Goal: Task Accomplishment & Management: Manage account settings

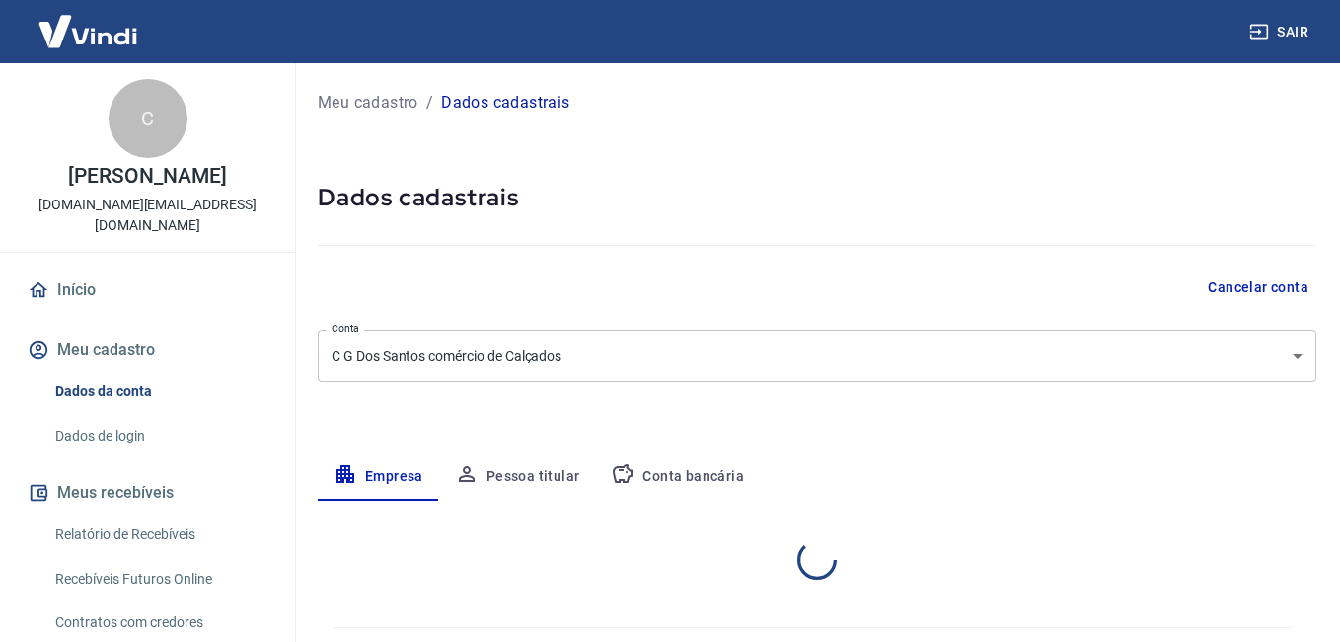
select select "SP"
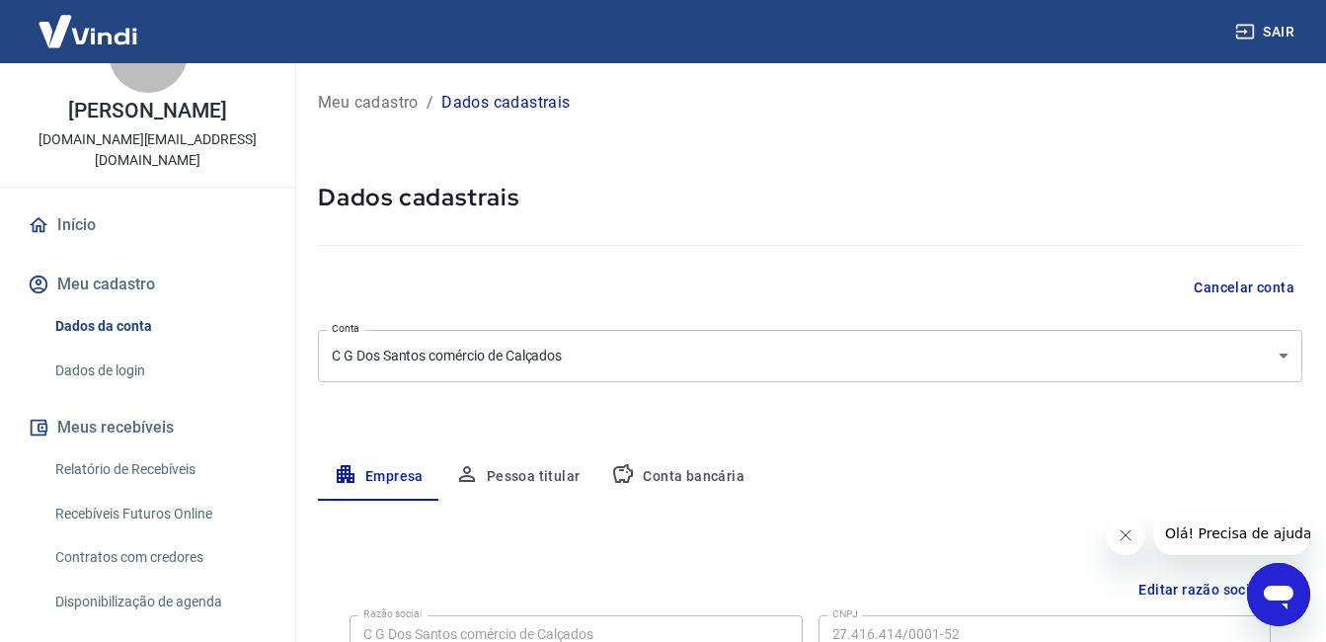
scroll to position [99, 0]
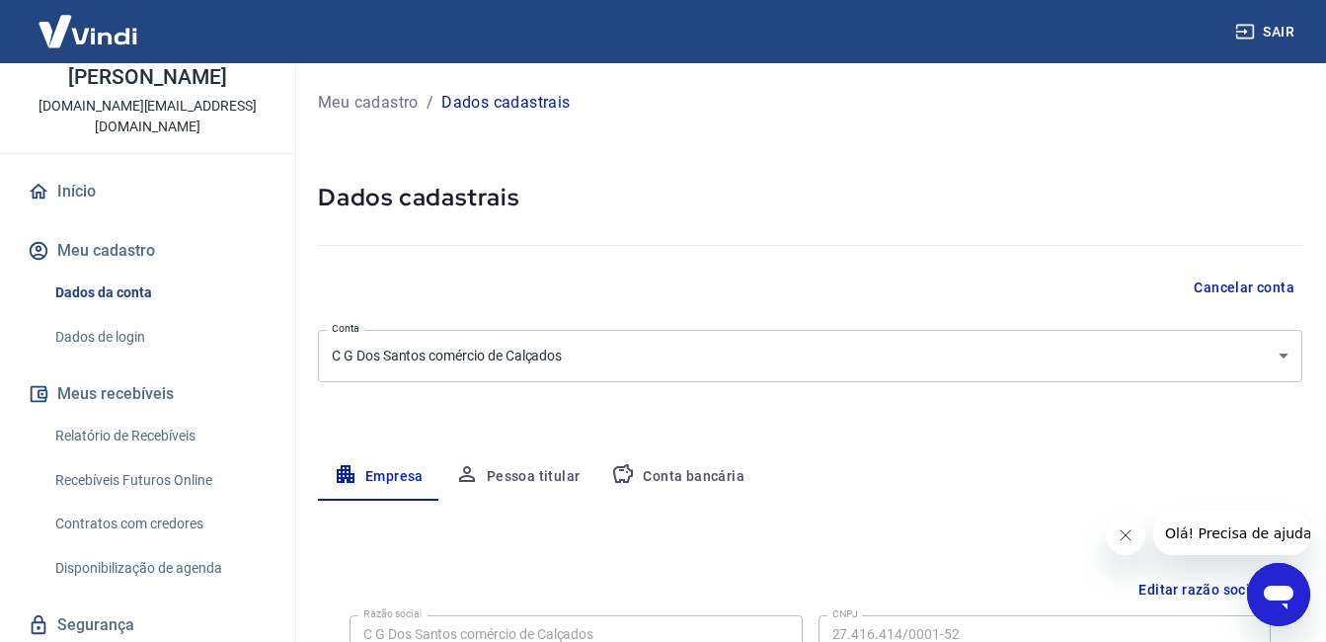
drag, startPoint x: 114, startPoint y: 245, endPoint x: 100, endPoint y: 248, distance: 14.1
click at [114, 245] on button "Meu cadastro" at bounding box center [148, 250] width 248 height 43
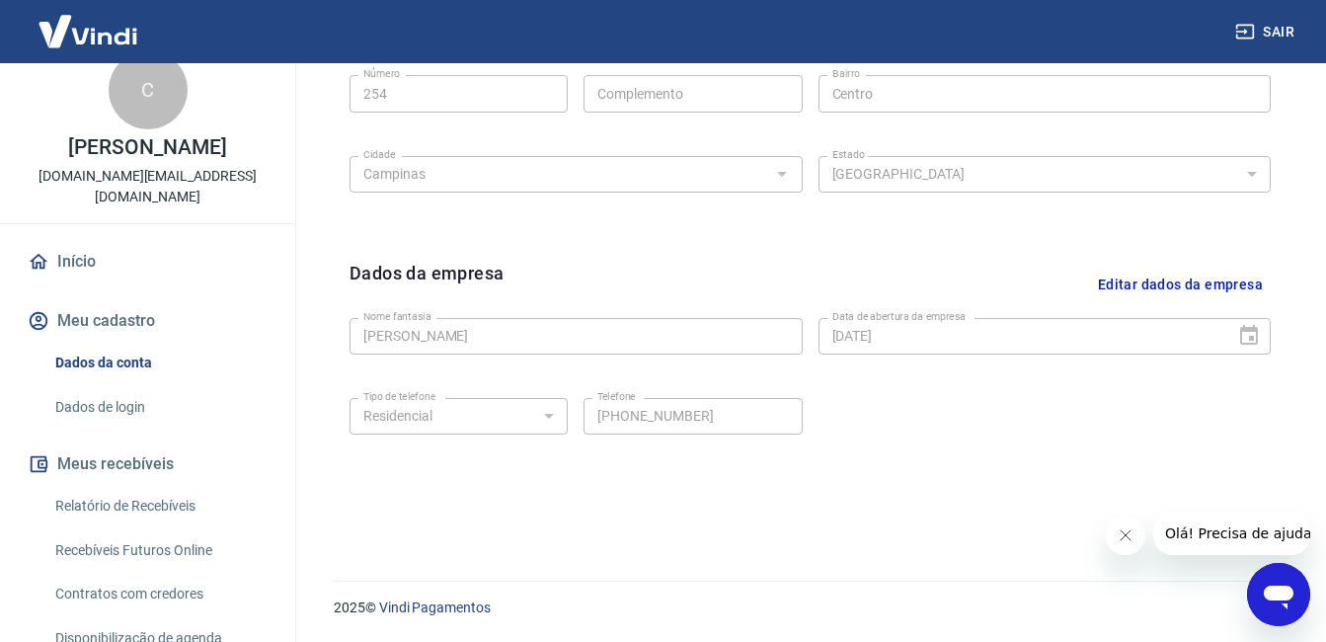
scroll to position [0, 0]
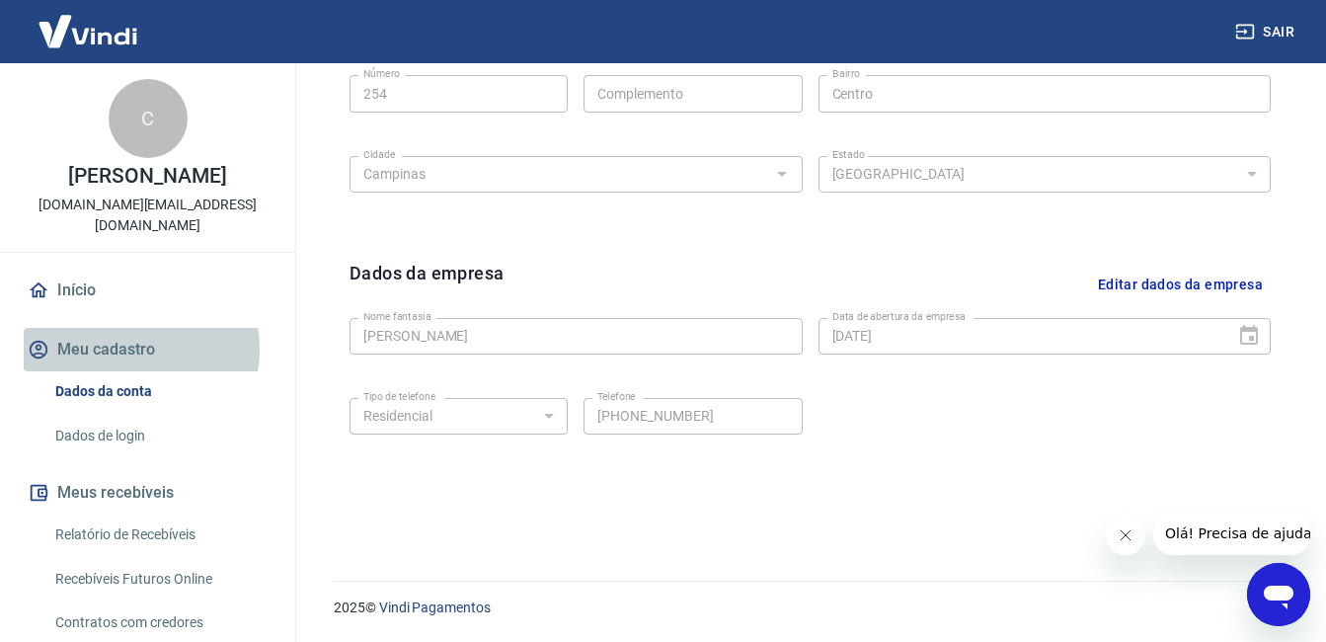
click at [119, 348] on button "Meu cadastro" at bounding box center [148, 349] width 248 height 43
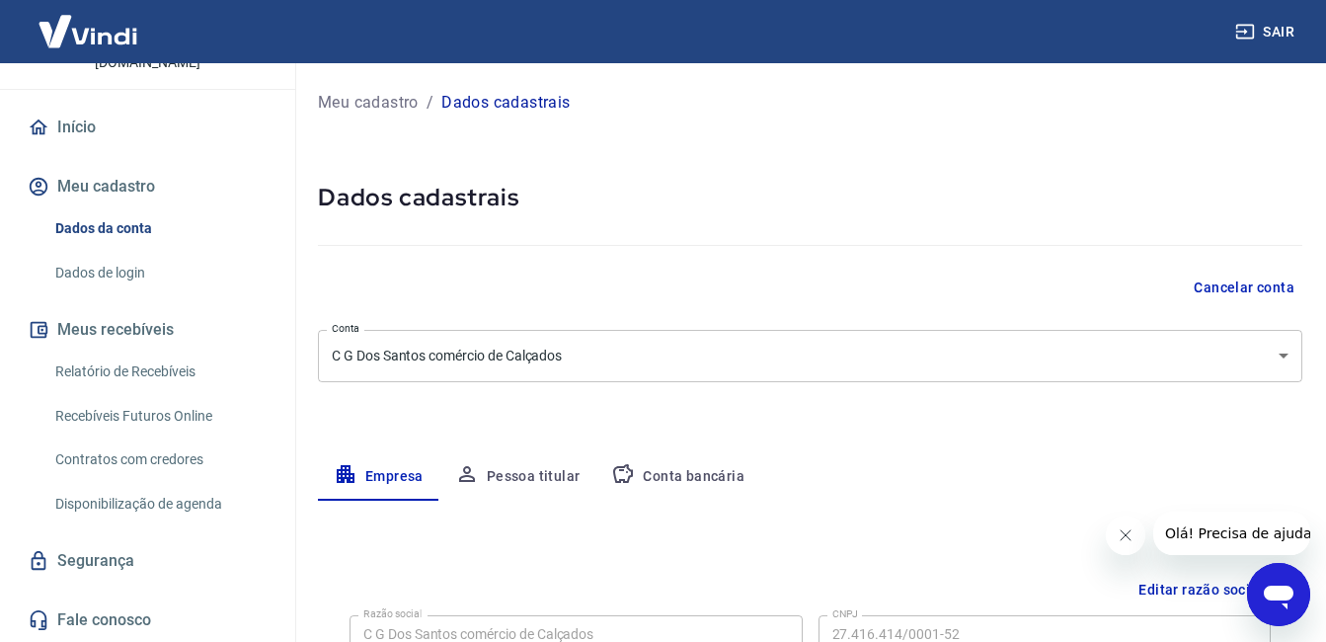
click at [370, 100] on p "Meu cadastro" at bounding box center [368, 103] width 101 height 24
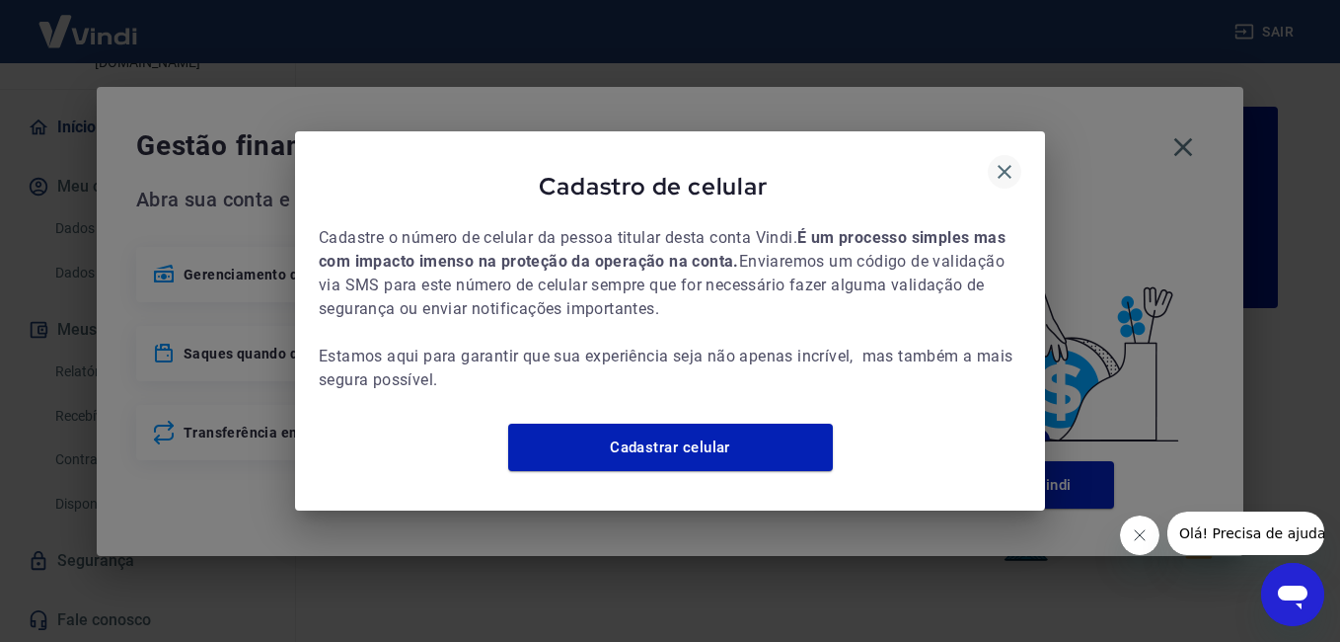
click at [1010, 165] on icon "button" at bounding box center [1005, 172] width 14 height 14
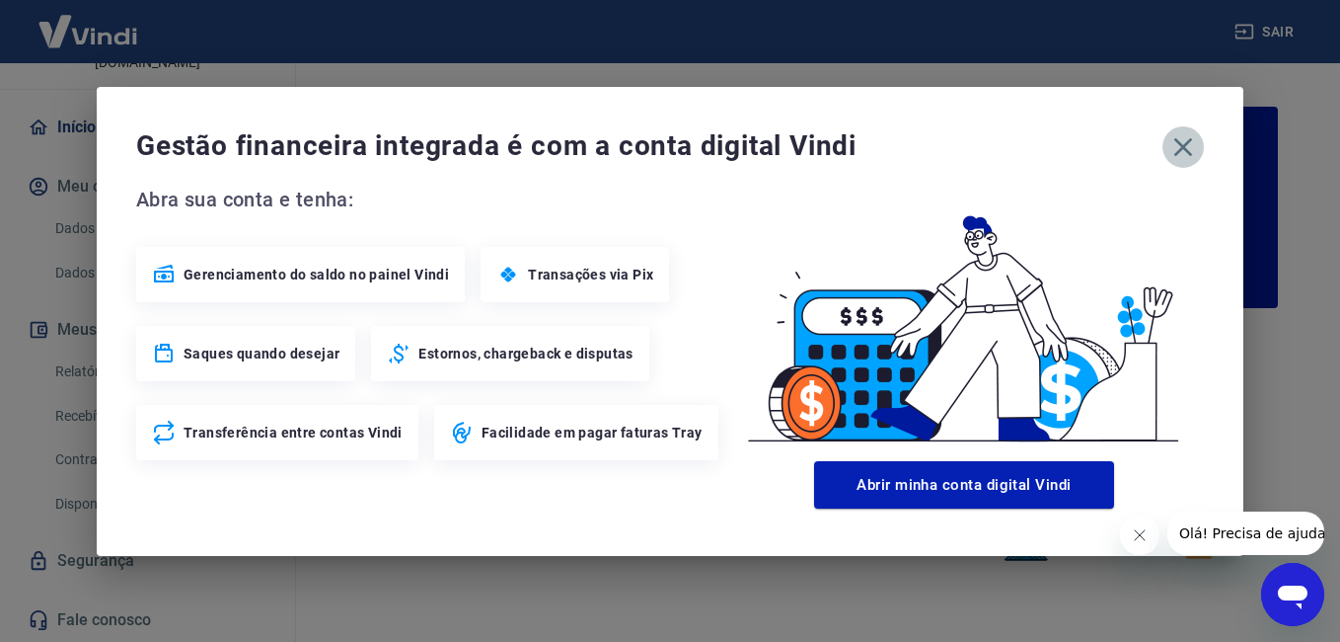
click at [1185, 154] on icon "button" at bounding box center [1184, 147] width 32 height 32
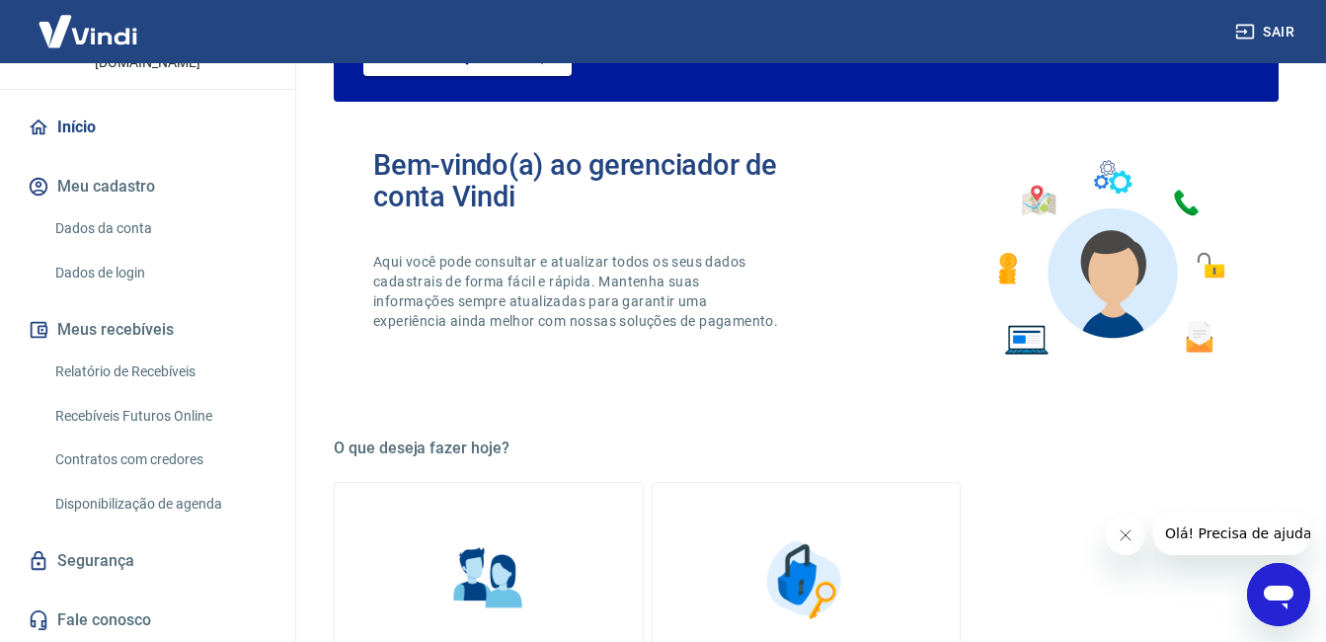
scroll to position [195, 0]
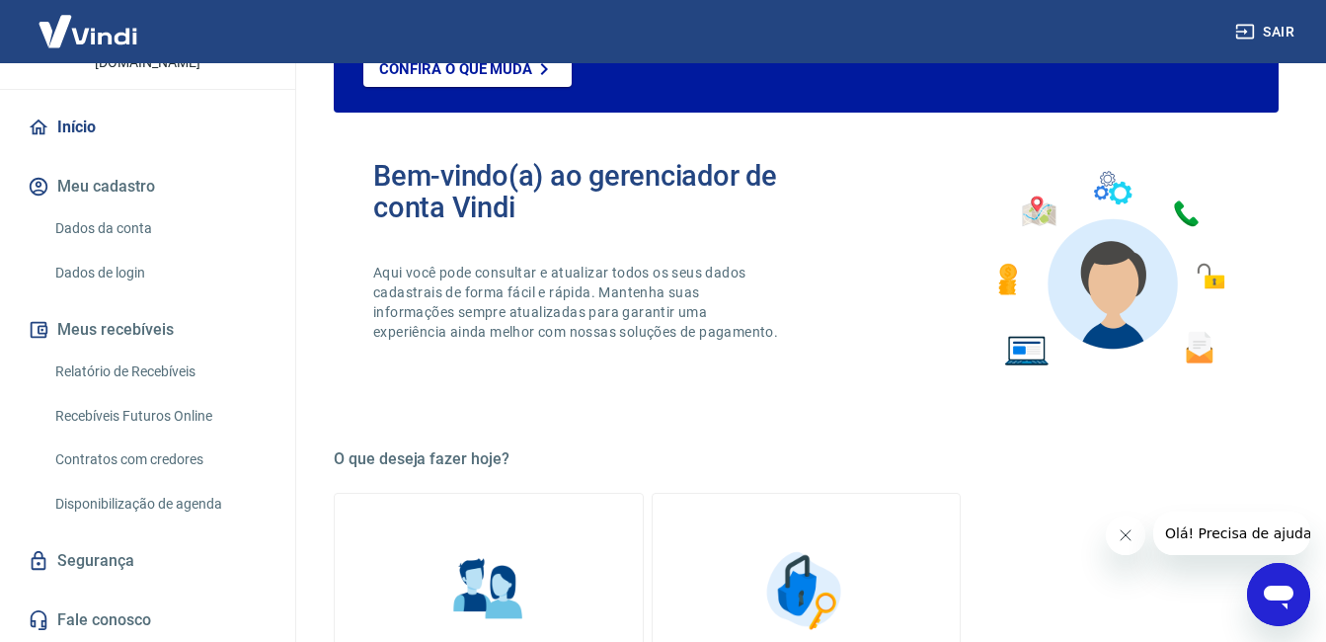
click at [83, 217] on link "Dados da conta" at bounding box center [159, 228] width 224 height 40
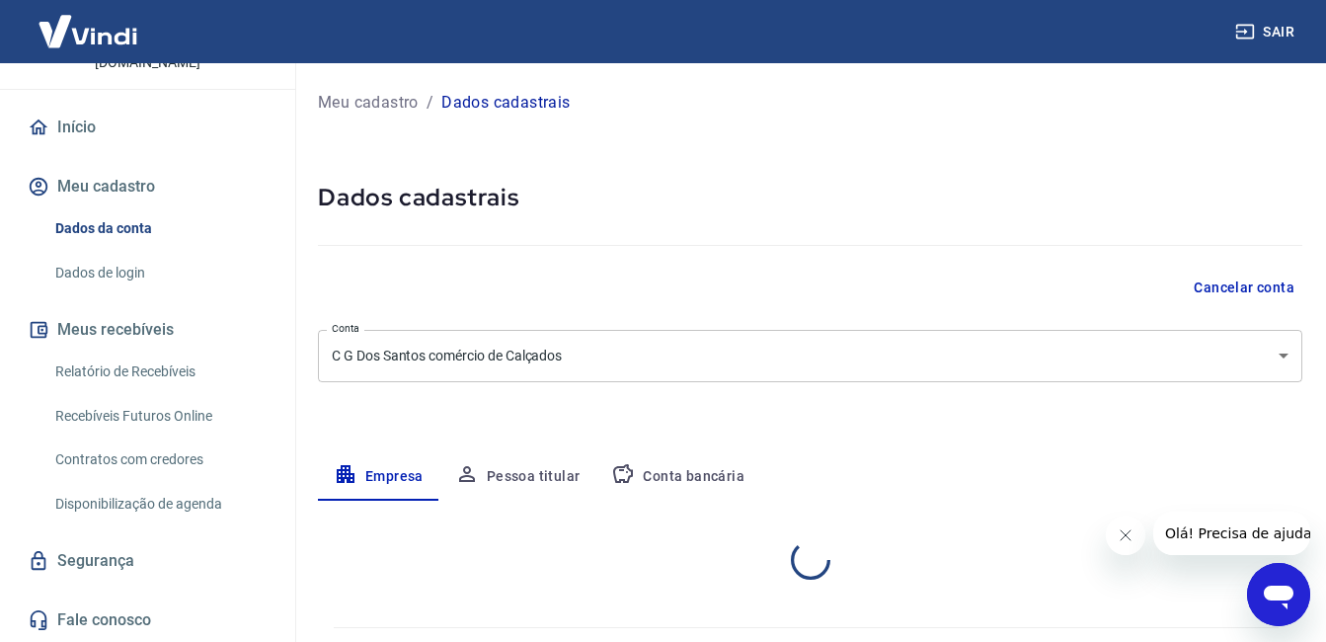
select select "SP"
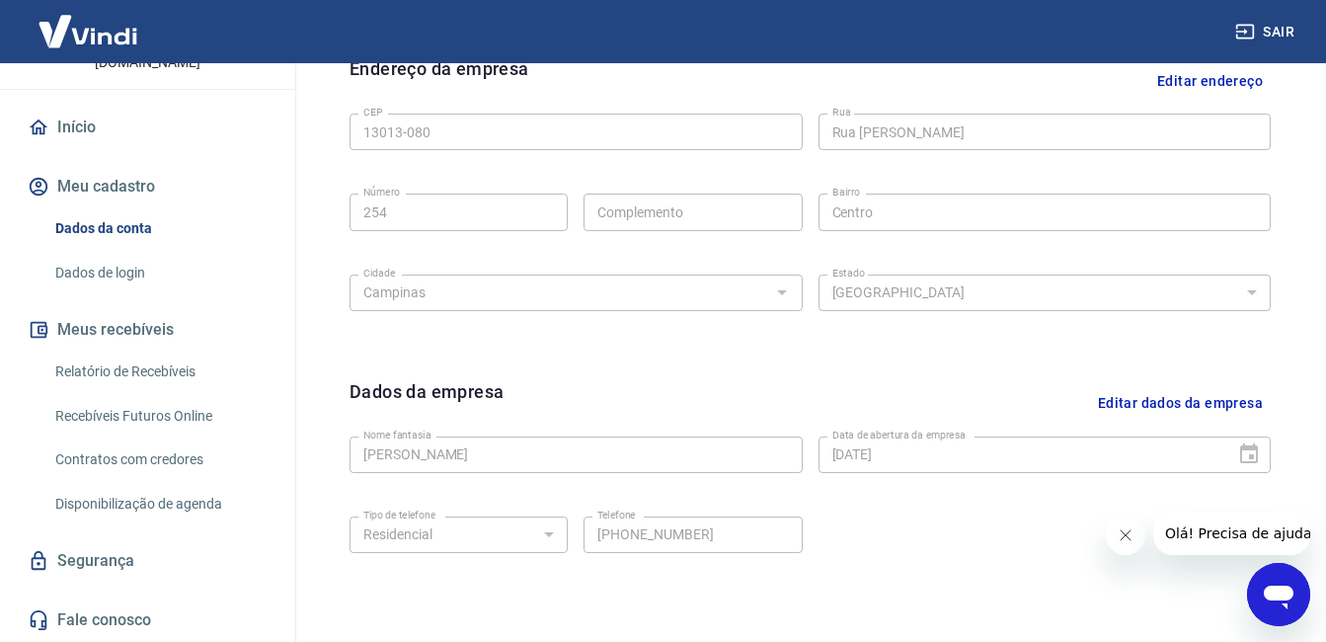
scroll to position [691, 0]
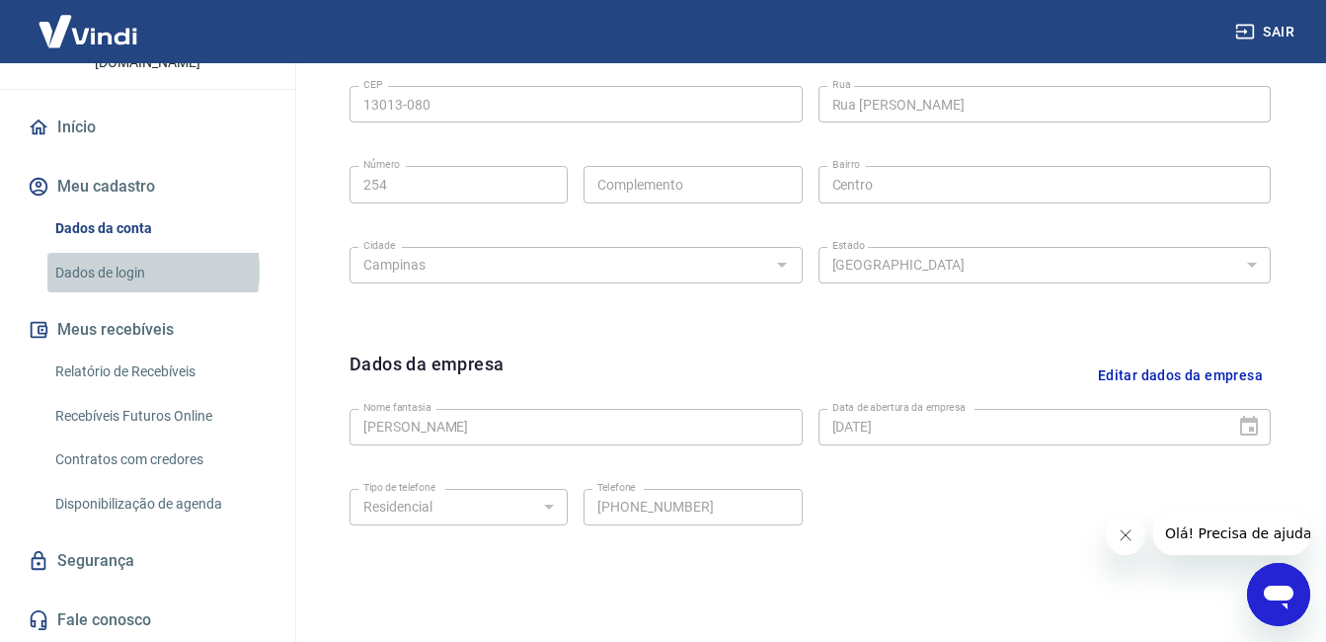
click at [120, 270] on link "Dados de login" at bounding box center [159, 273] width 224 height 40
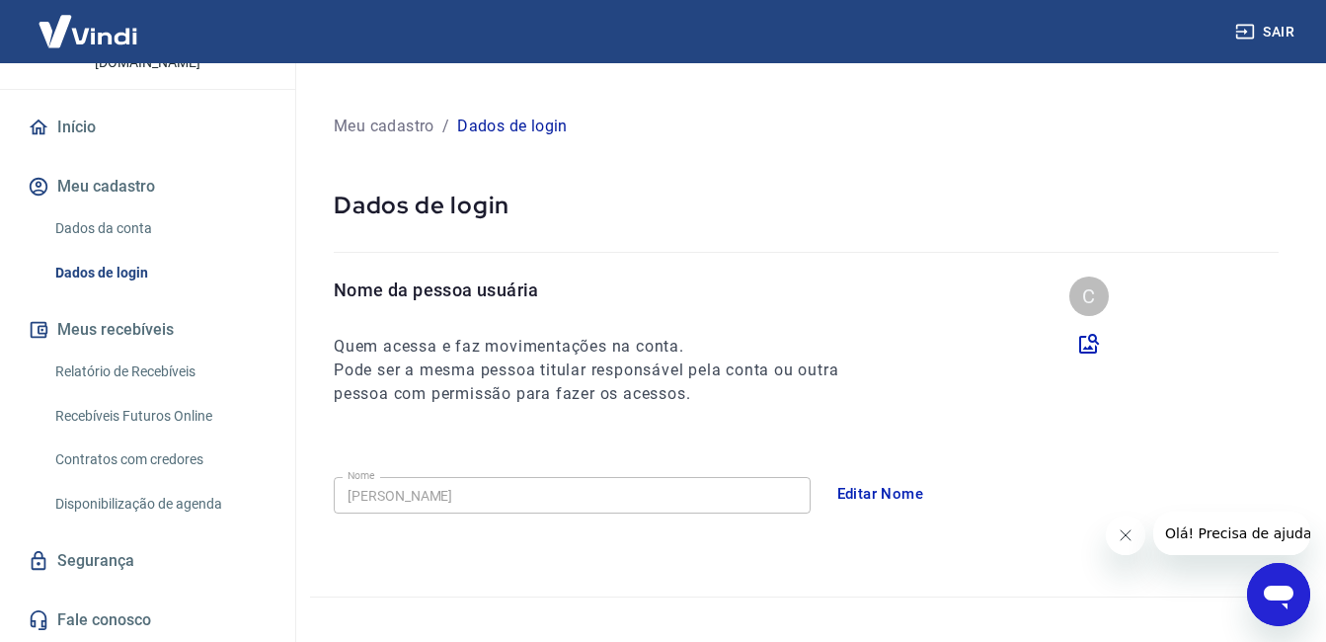
click at [378, 123] on p "Meu cadastro" at bounding box center [384, 126] width 101 height 24
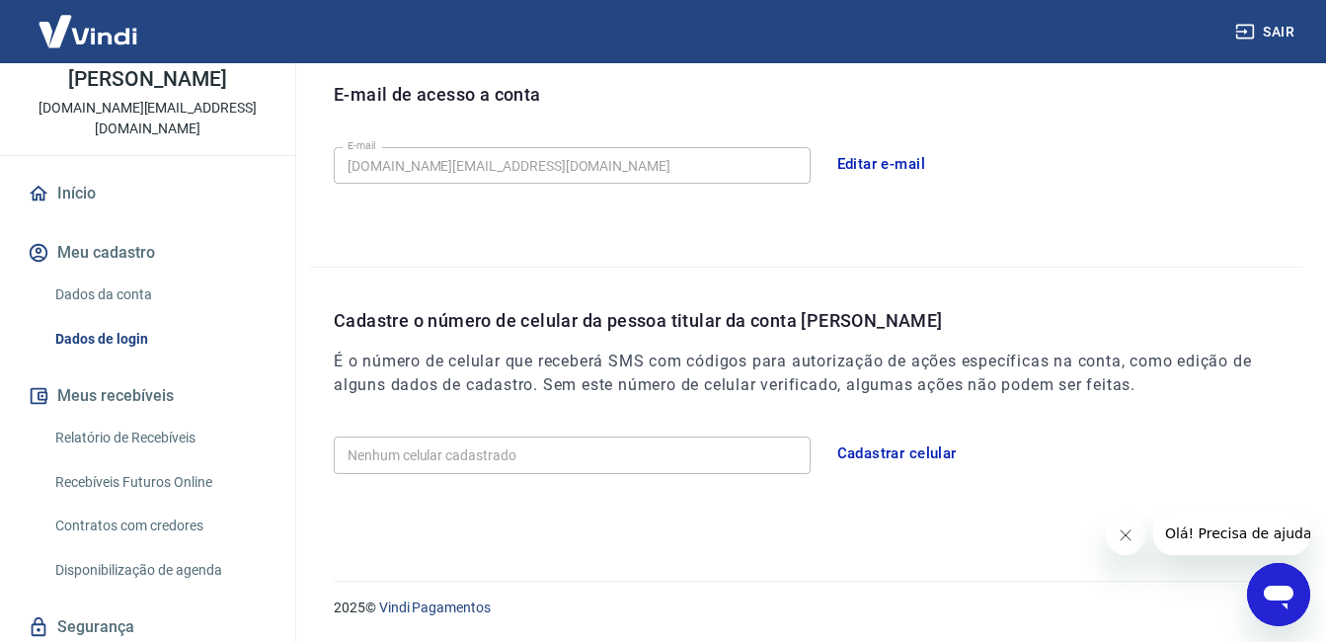
scroll to position [163, 0]
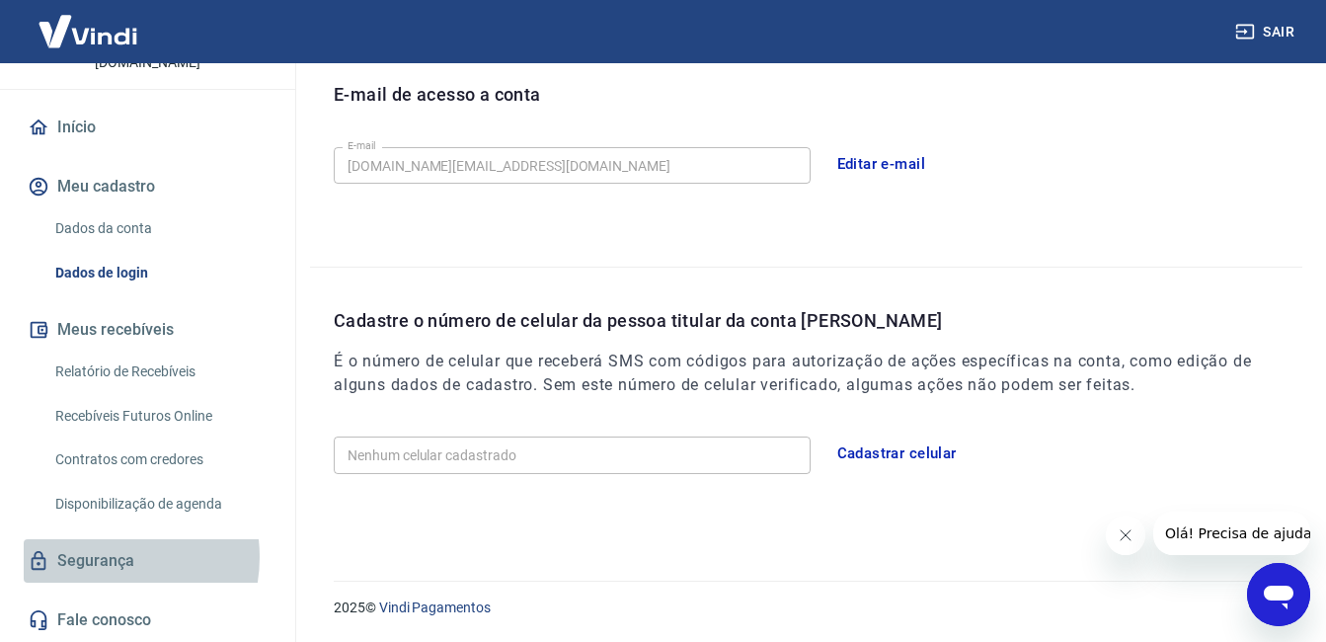
click at [98, 557] on link "Segurança" at bounding box center [148, 560] width 248 height 43
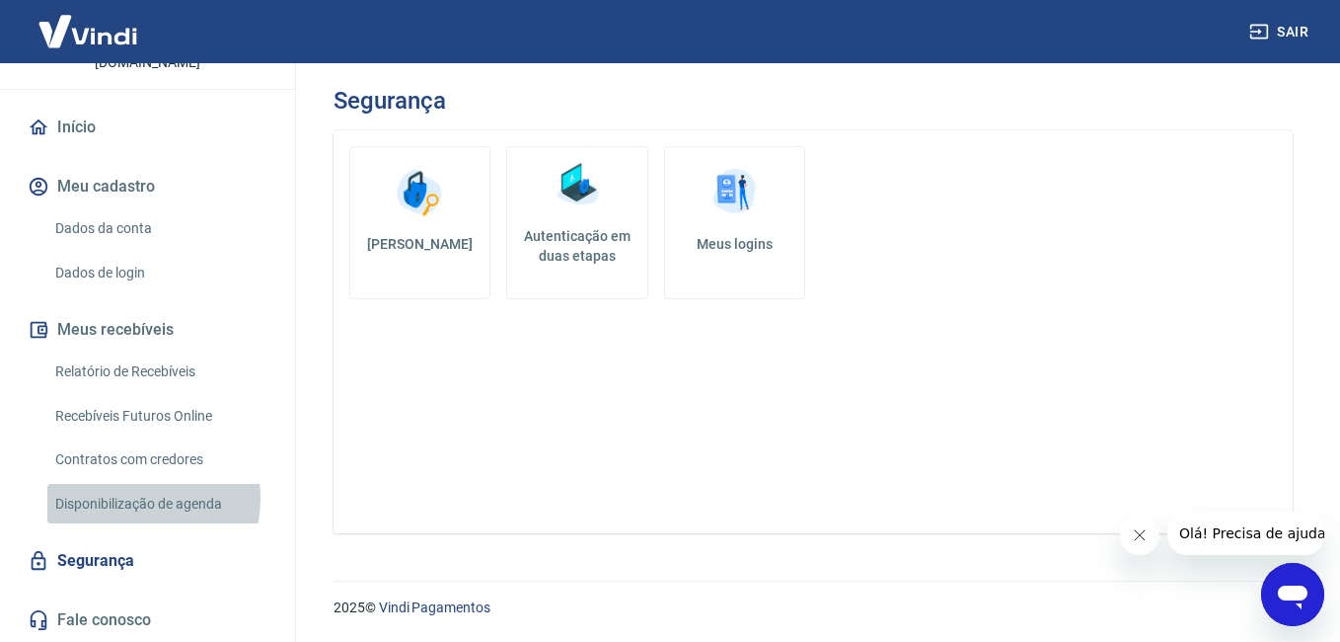
click at [123, 497] on link "Disponibilização de agenda" at bounding box center [159, 504] width 224 height 40
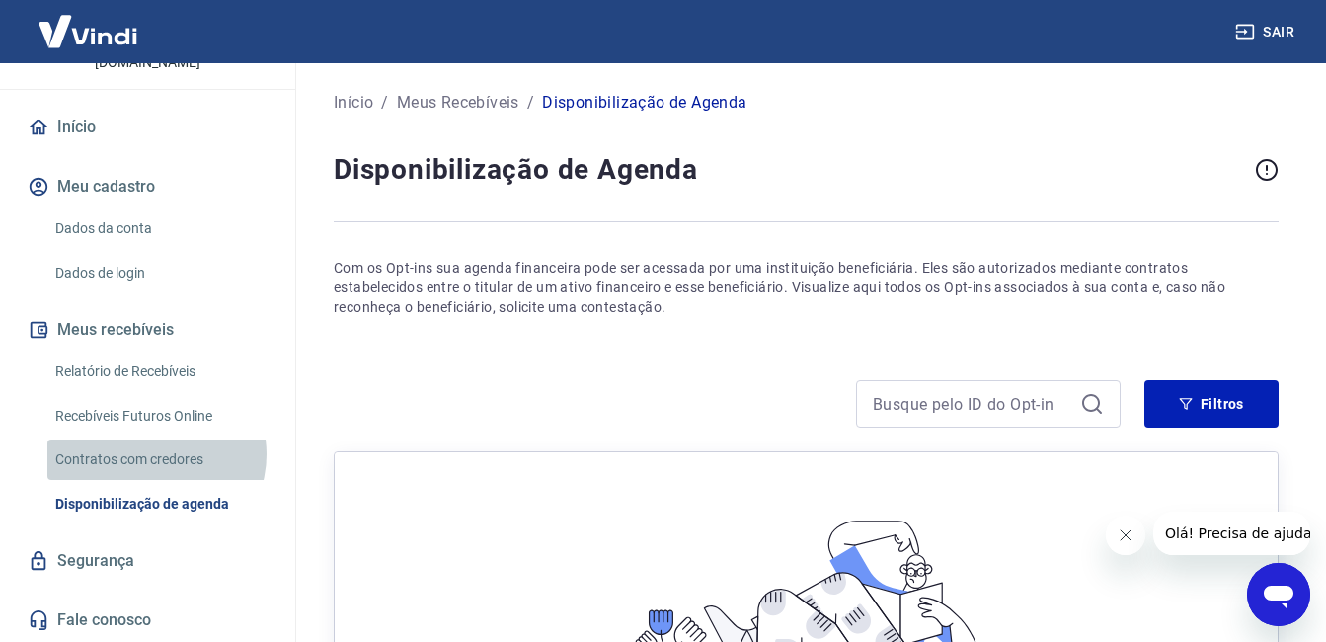
click at [155, 454] on link "Contratos com credores" at bounding box center [159, 459] width 224 height 40
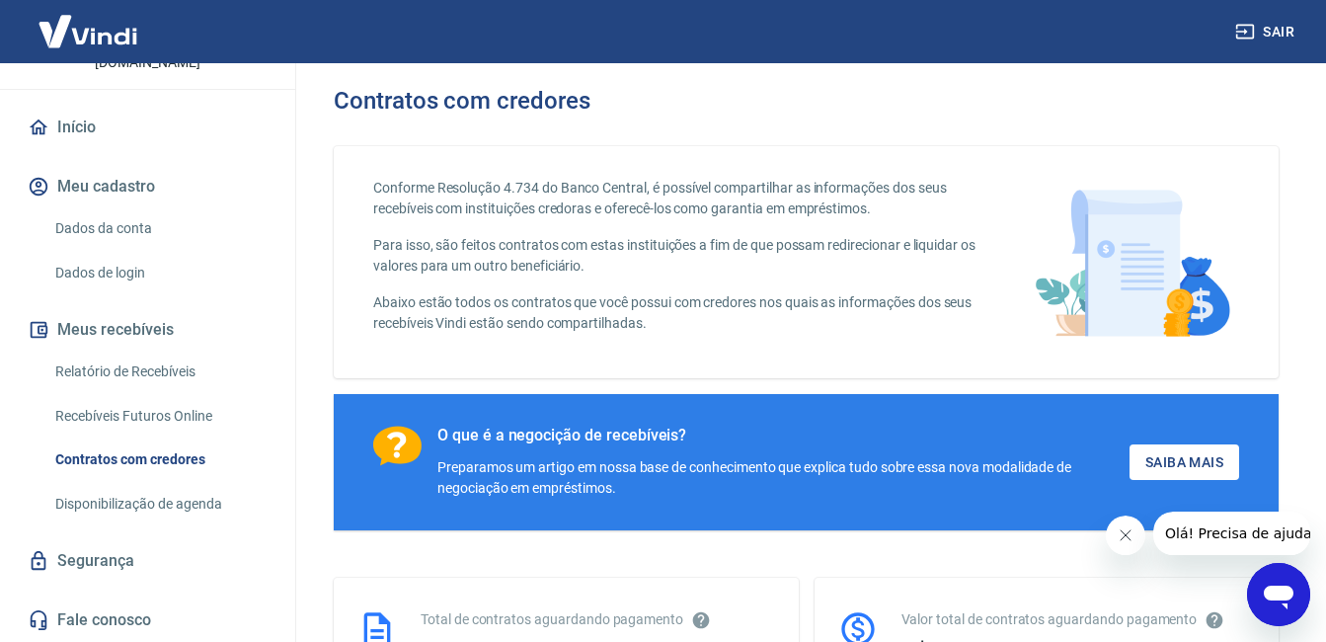
click at [181, 401] on link "Recebíveis Futuros Online" at bounding box center [159, 416] width 224 height 40
click at [108, 259] on link "Dados de login" at bounding box center [159, 273] width 224 height 40
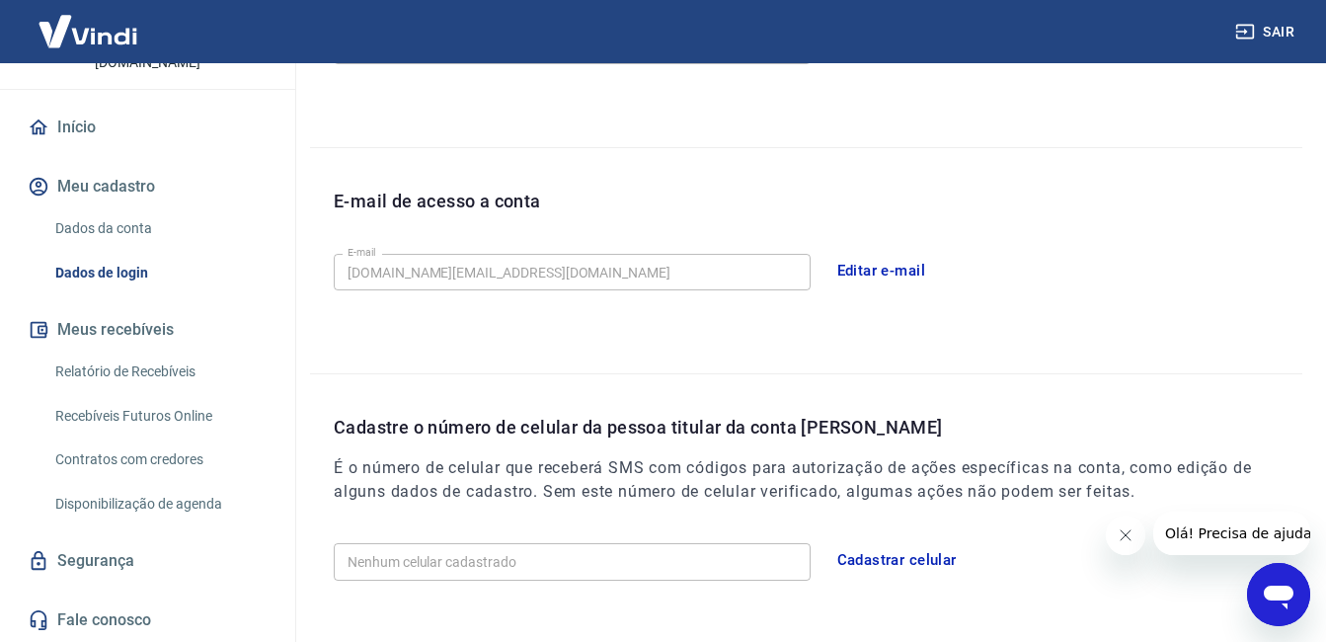
scroll to position [556, 0]
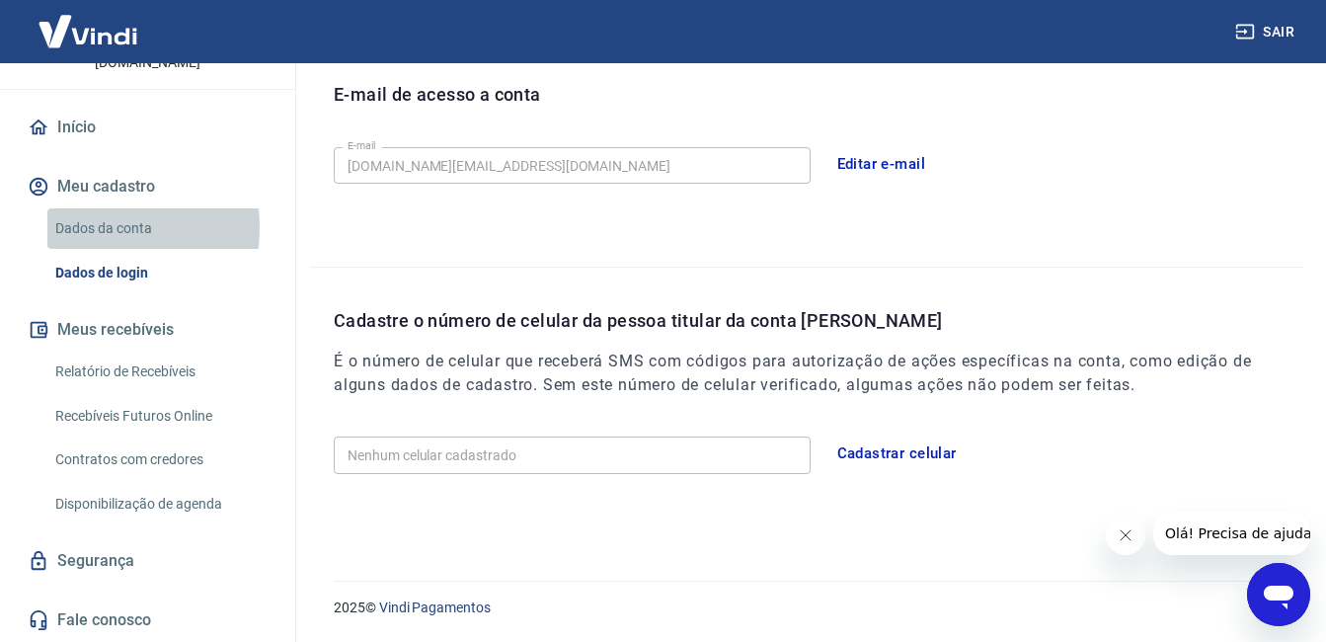
click at [92, 227] on link "Dados da conta" at bounding box center [159, 228] width 224 height 40
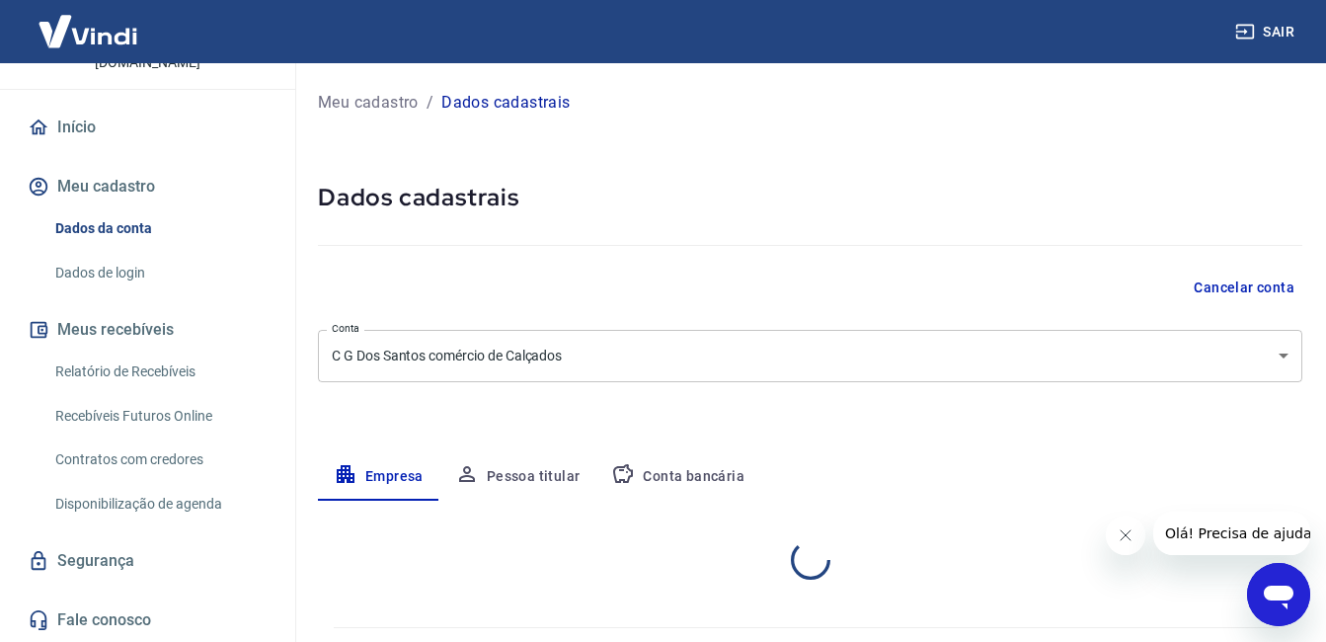
select select "SP"
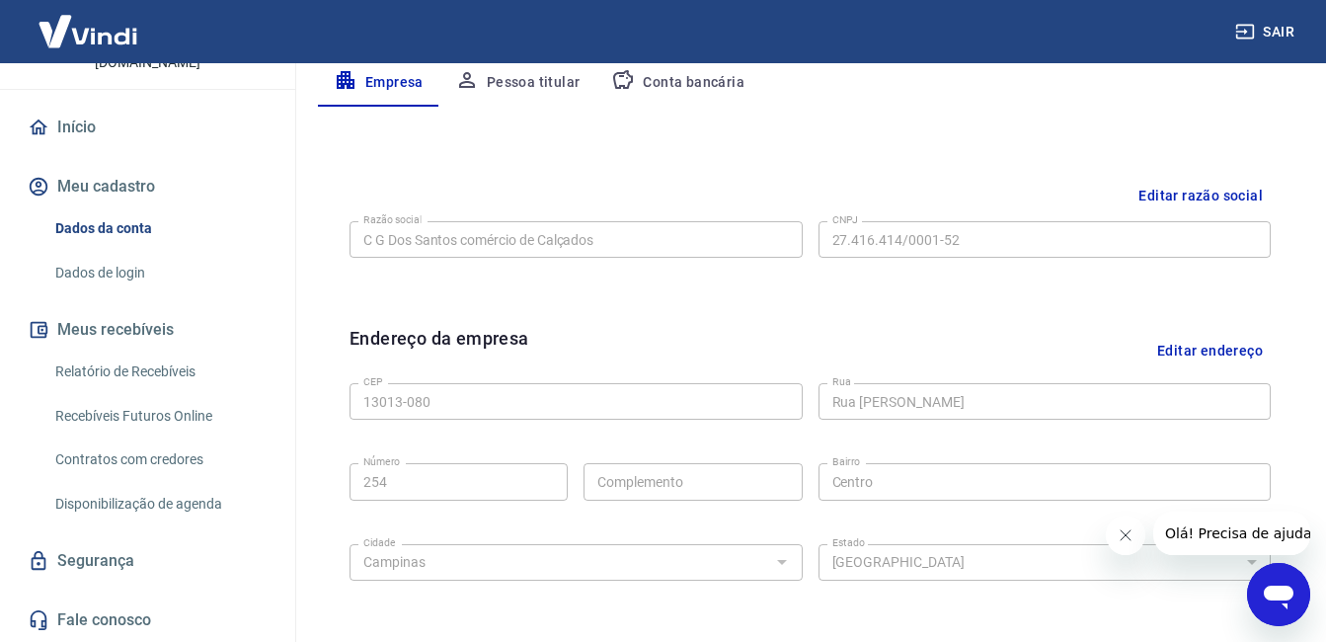
scroll to position [395, 0]
click at [79, 187] on button "Meu cadastro" at bounding box center [148, 186] width 248 height 43
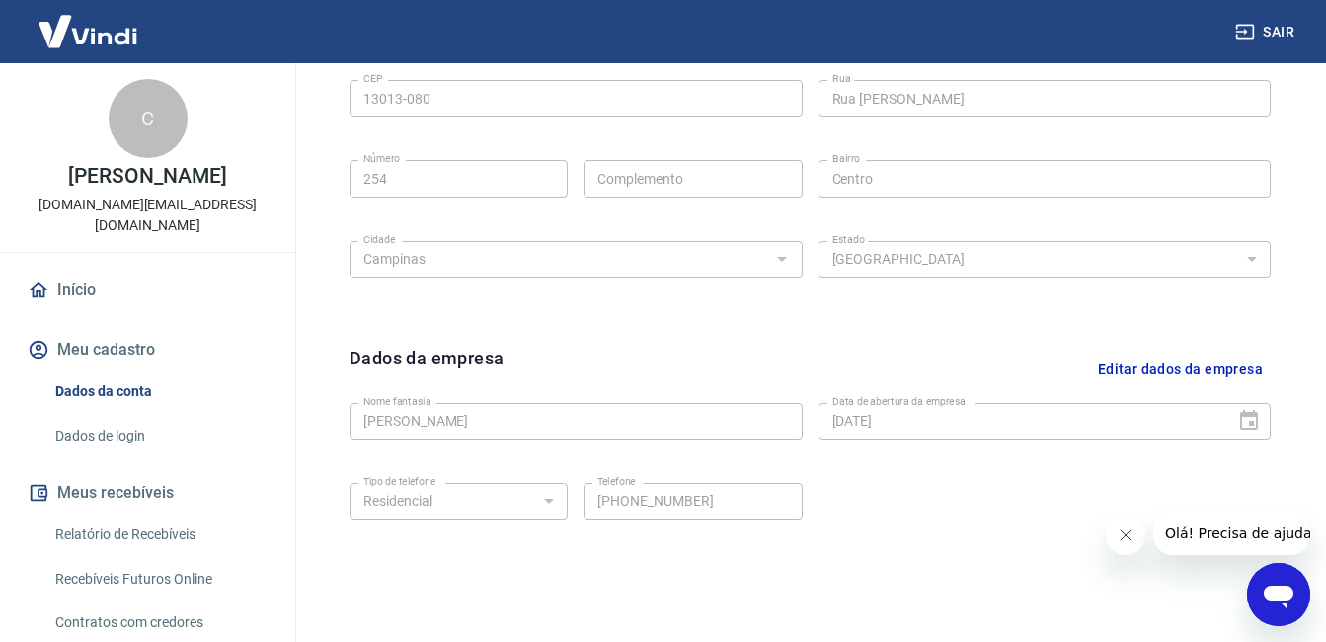
scroll to position [782, 0]
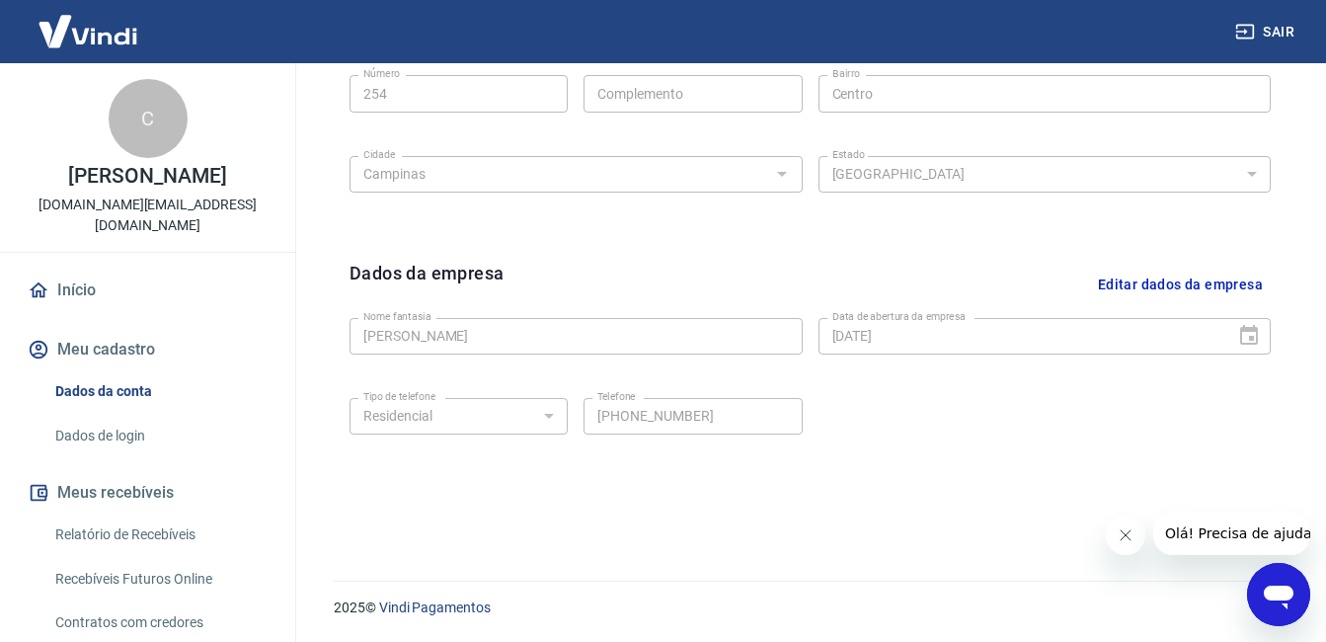
click at [1200, 281] on button "Editar dados da empresa" at bounding box center [1180, 285] width 181 height 50
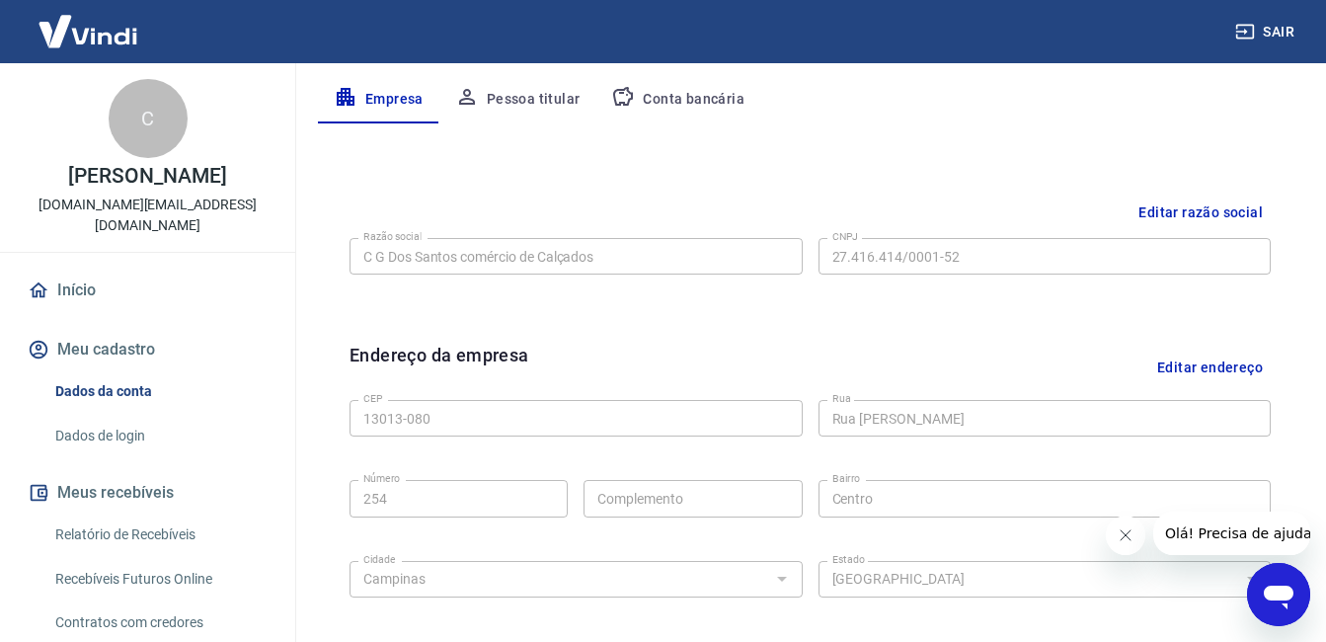
scroll to position [349, 0]
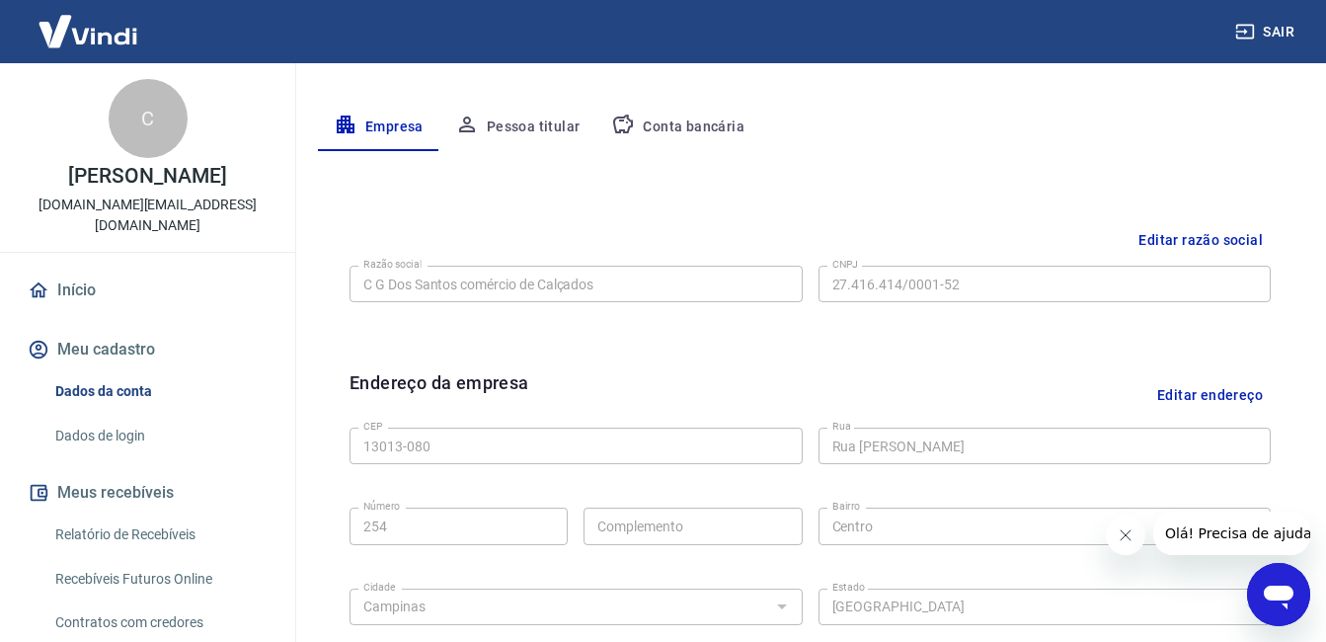
click at [526, 119] on button "Pessoa titular" at bounding box center [517, 127] width 157 height 47
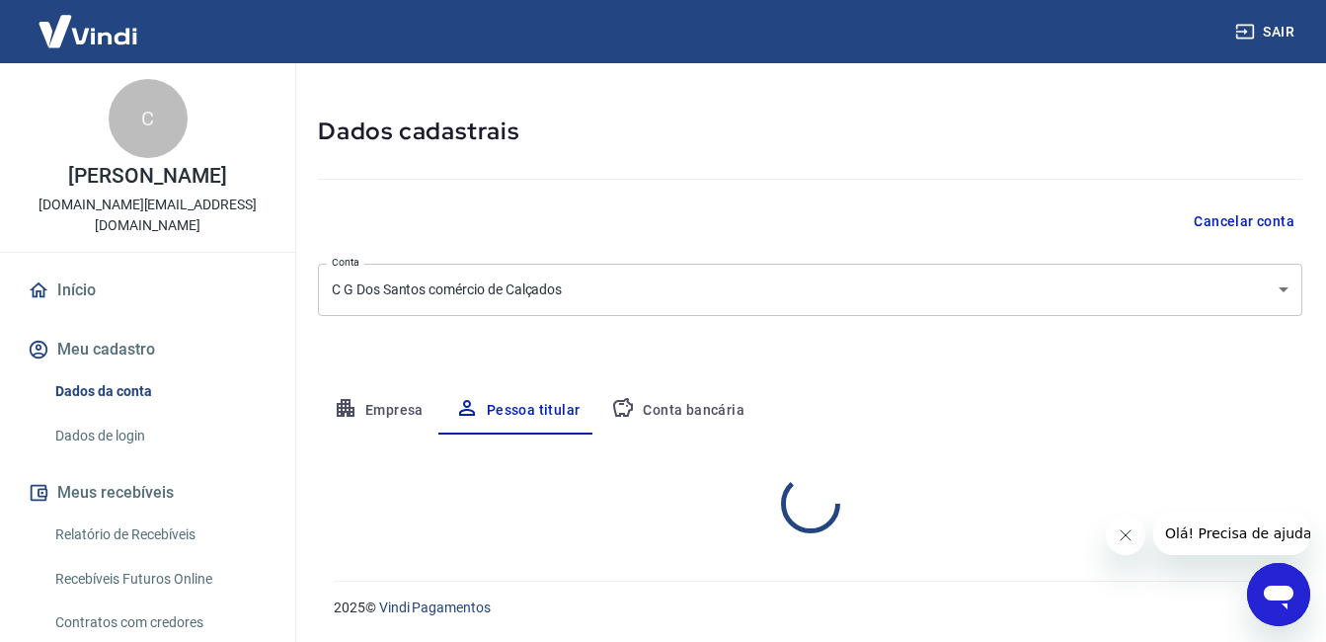
scroll to position [66, 0]
click at [378, 408] on button "Empresa" at bounding box center [378, 410] width 121 height 47
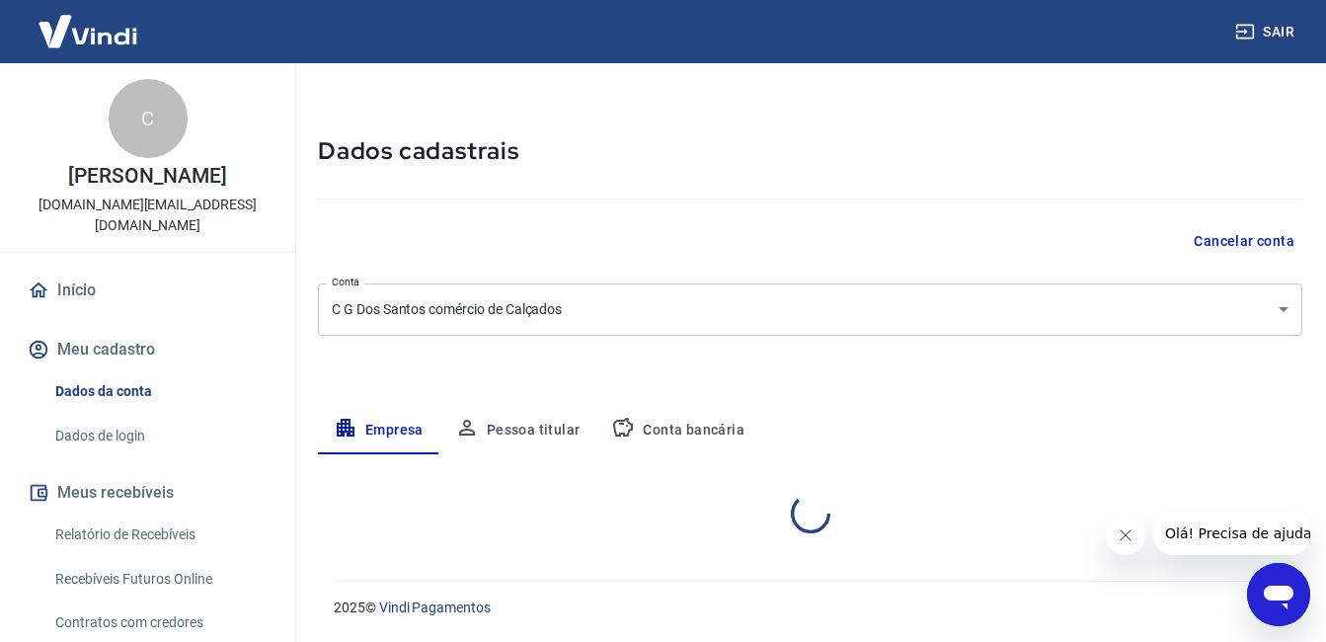
select select "SP"
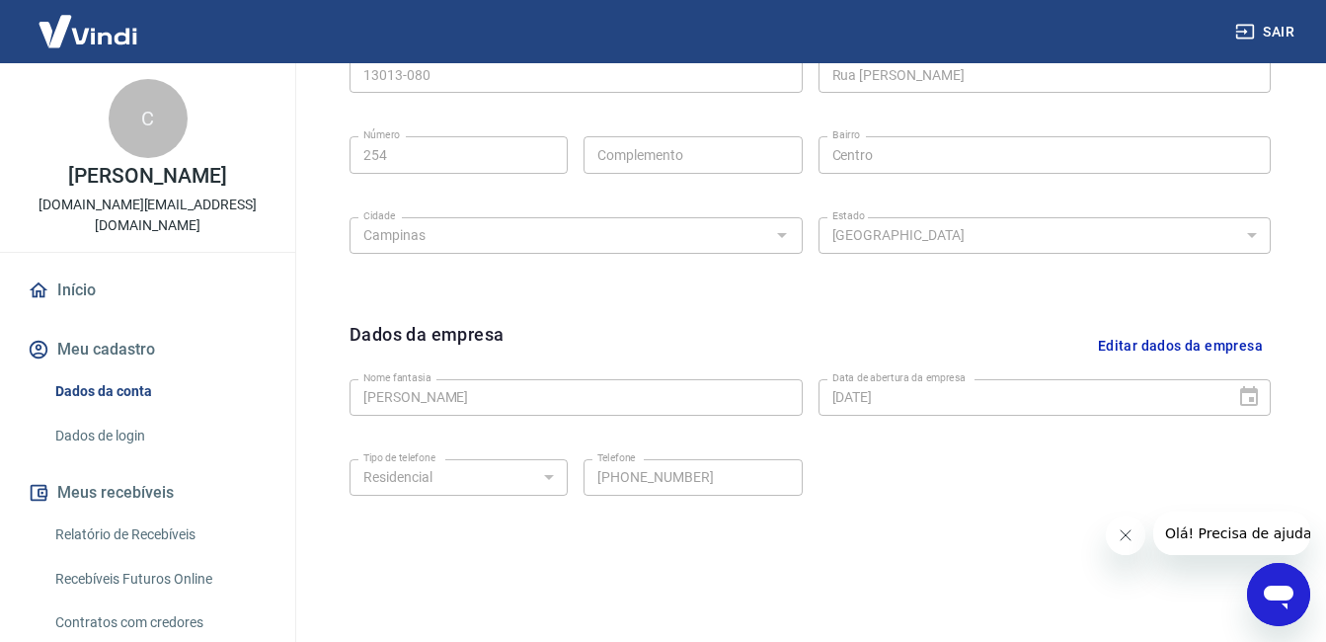
scroll to position [782, 0]
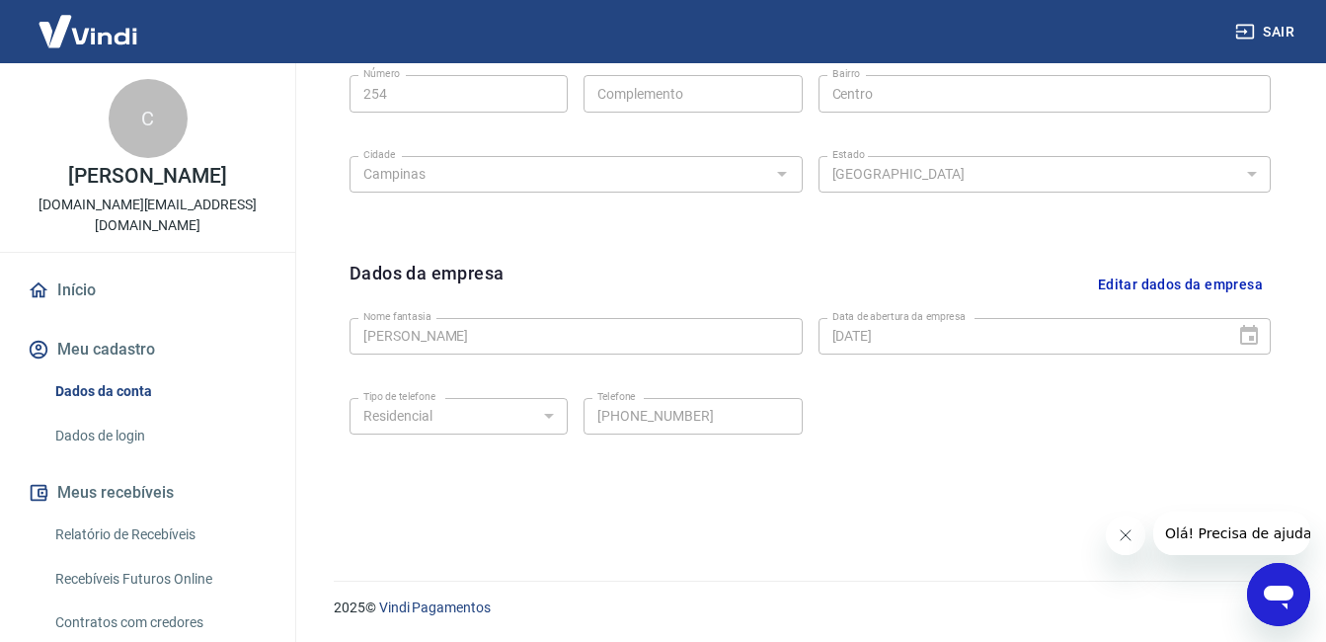
click at [132, 430] on link "Dados de login" at bounding box center [159, 436] width 224 height 40
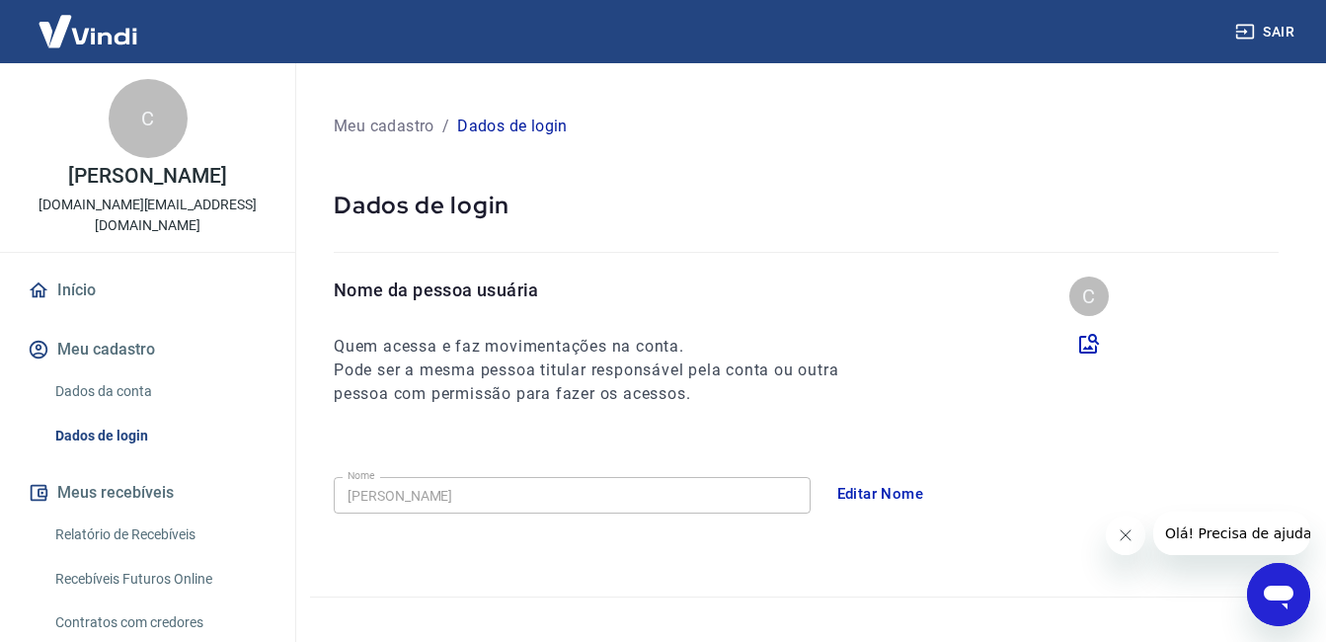
click at [76, 339] on button "Meu cadastro" at bounding box center [148, 349] width 248 height 43
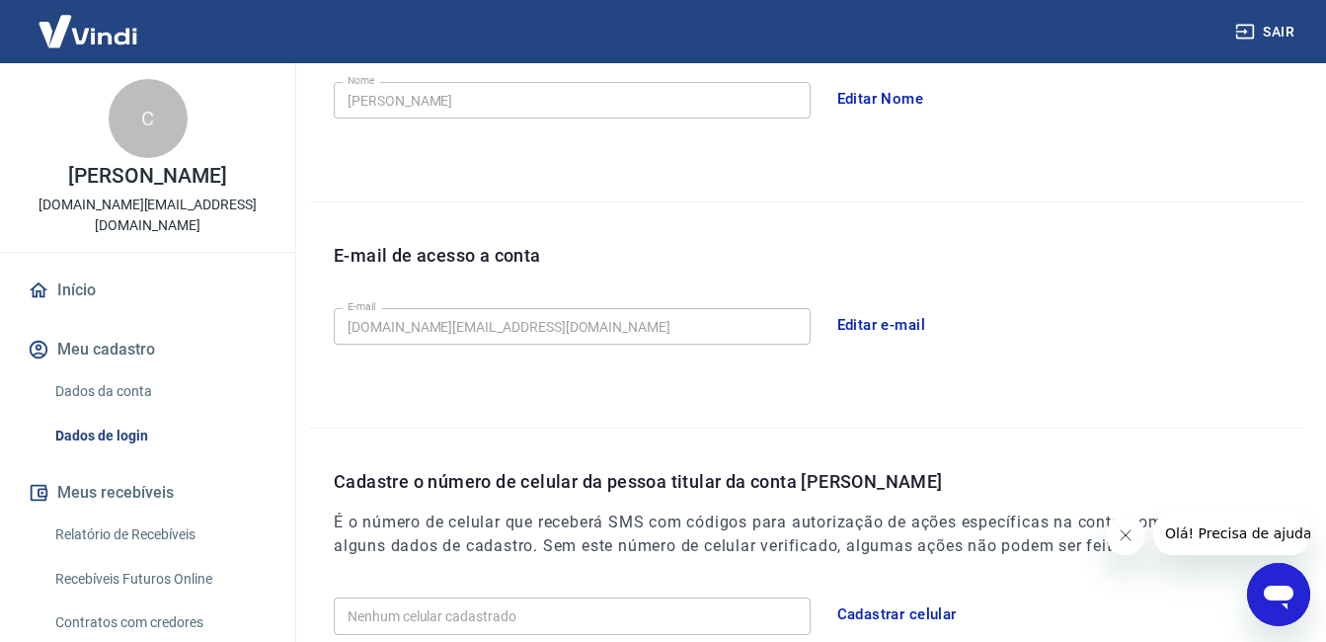
scroll to position [556, 0]
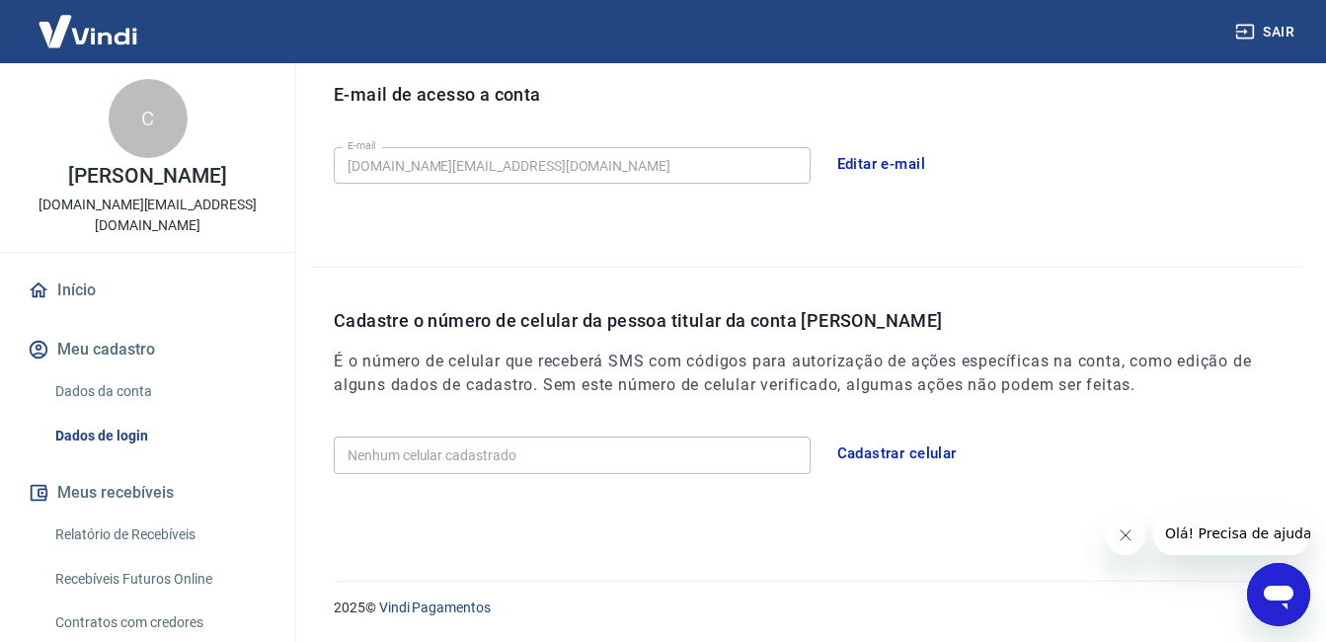
click at [117, 342] on button "Meu cadastro" at bounding box center [148, 349] width 248 height 43
click at [893, 452] on button "Cadastrar celular" at bounding box center [896, 452] width 141 height 41
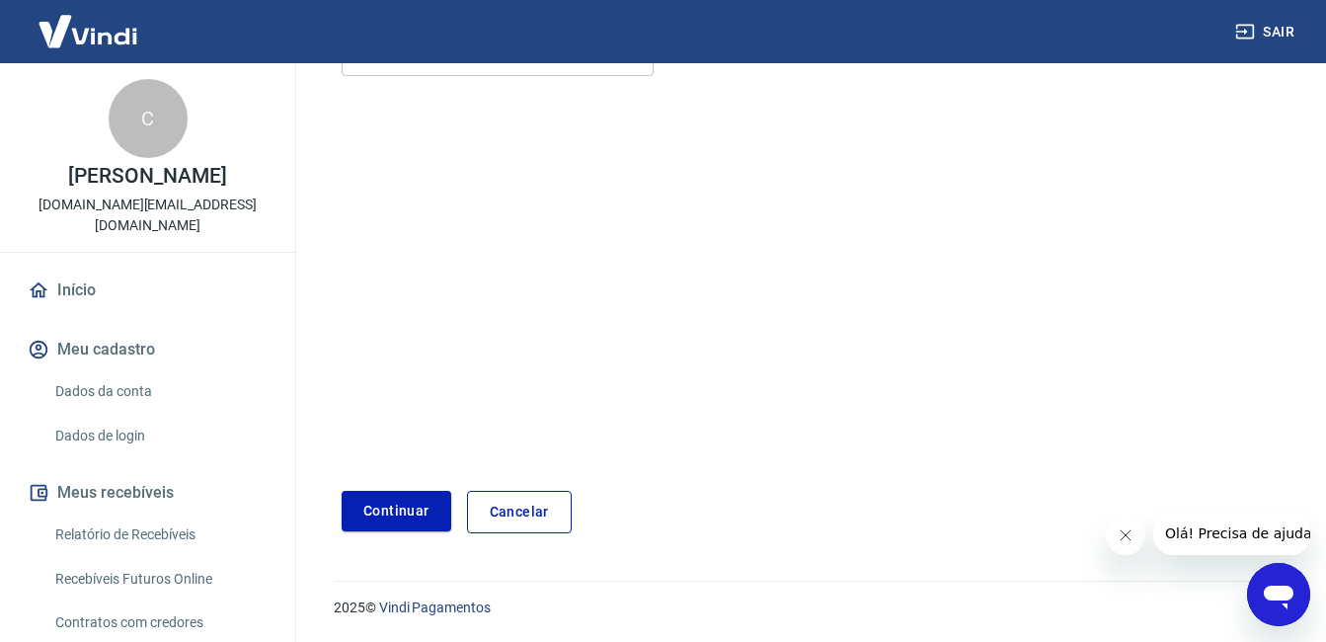
scroll to position [293, 0]
click at [111, 343] on button "Meu cadastro" at bounding box center [148, 349] width 248 height 43
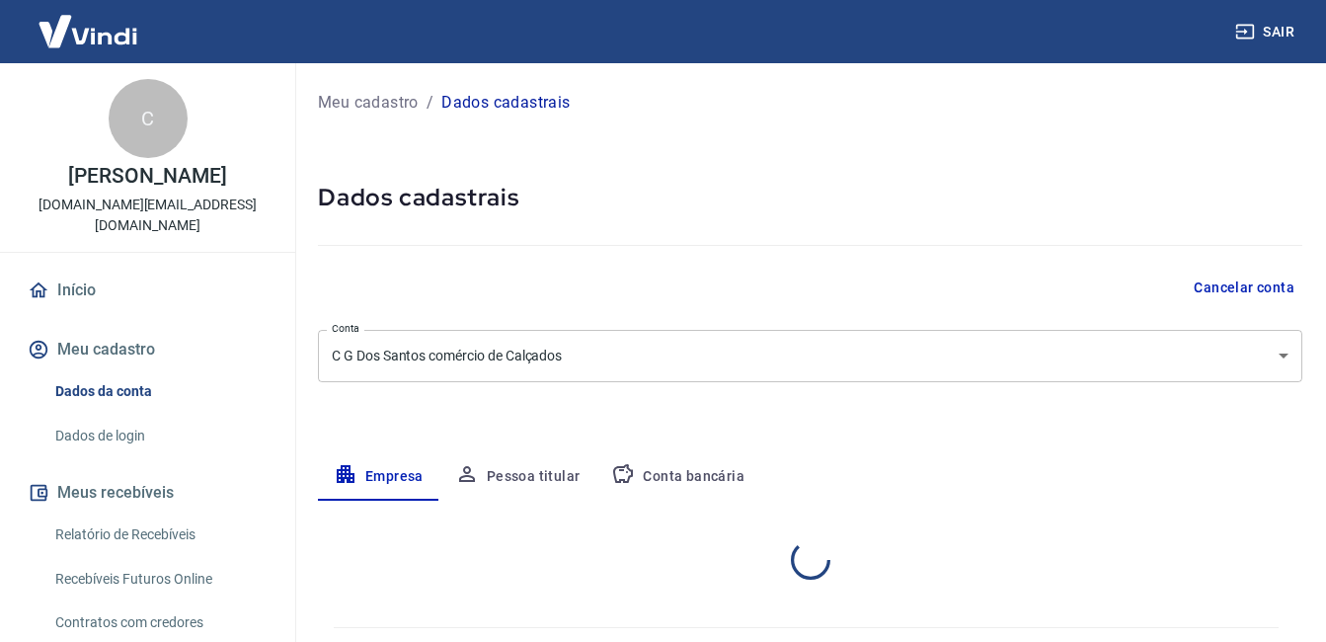
select select "SP"
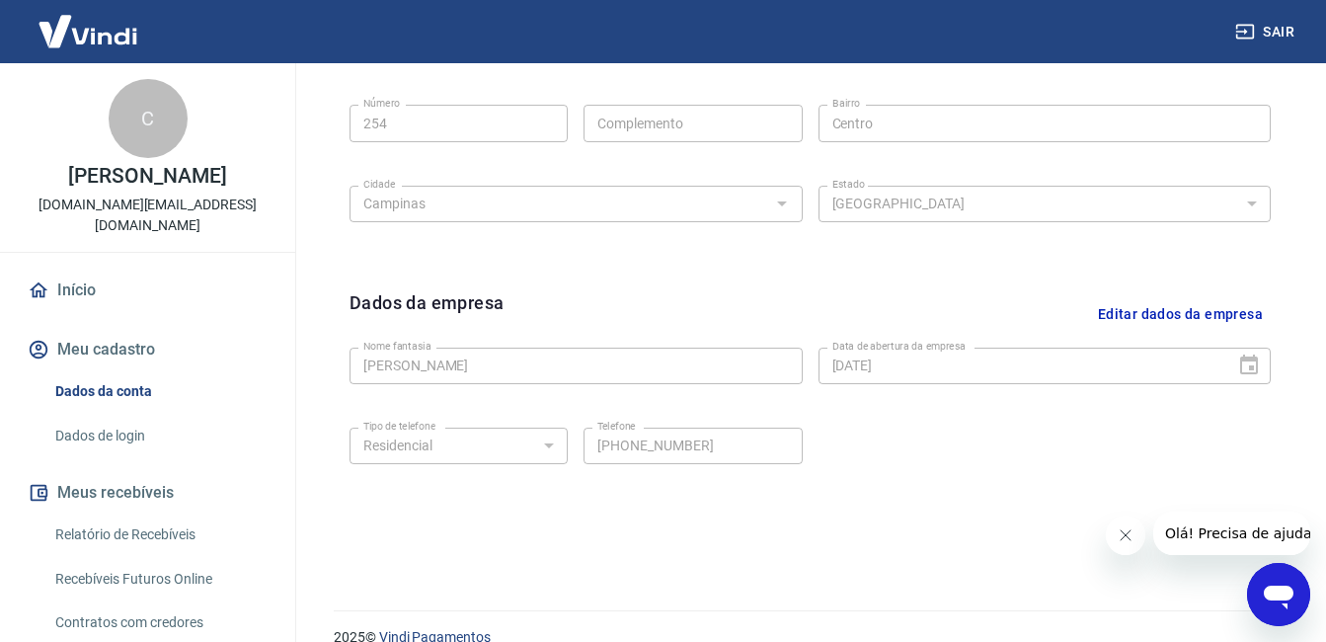
scroll to position [782, 0]
